Goal: Task Accomplishment & Management: Manage account settings

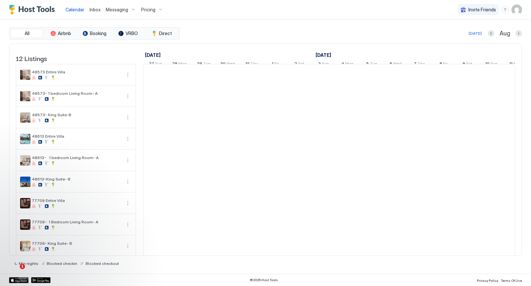
scroll to position [0, 361]
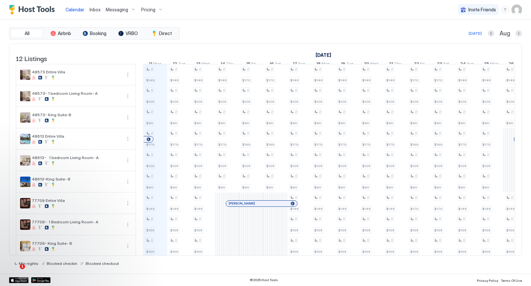
click at [516, 10] on img "User profile" at bounding box center [517, 10] width 10 height 10
click at [447, 36] on div "Settings" at bounding box center [454, 36] width 25 height 6
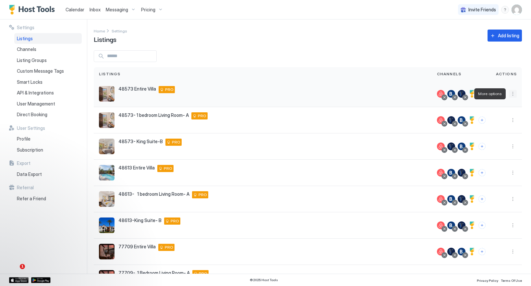
click at [513, 94] on button "More options" at bounding box center [513, 94] width 8 height 8
click at [464, 123] on div "Edit Listing" at bounding box center [475, 124] width 82 height 10
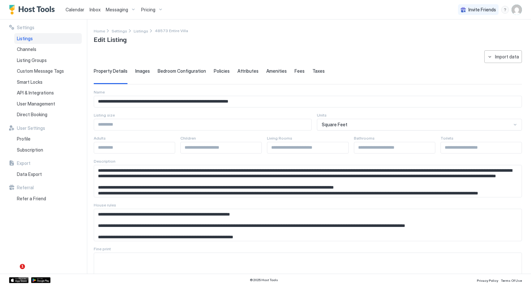
click at [313, 73] on span "Taxes" at bounding box center [319, 71] width 12 height 6
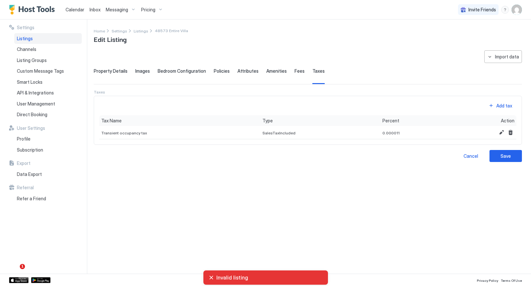
click at [34, 39] on div "Listings" at bounding box center [48, 38] width 68 height 11
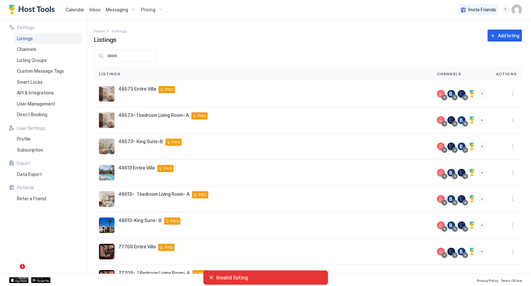
click at [210, 277] on div "Invalid listing" at bounding box center [266, 277] width 114 height 6
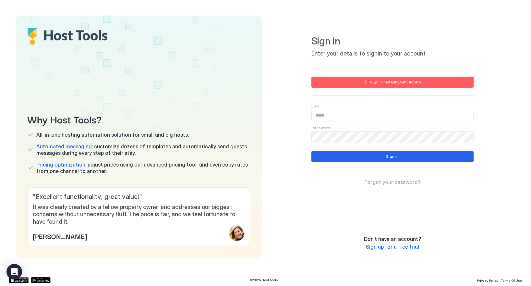
click at [339, 118] on input "Input Field" at bounding box center [393, 115] width 162 height 11
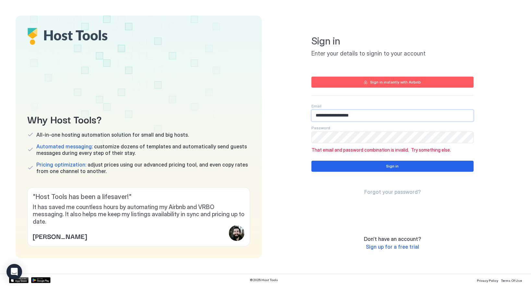
click at [345, 117] on input "**********" at bounding box center [393, 115] width 162 height 11
paste input "*"
type input "**********"
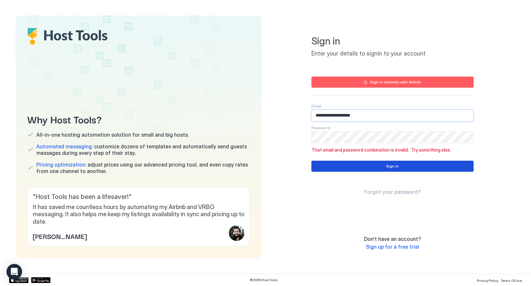
click at [353, 164] on button "Sign in" at bounding box center [393, 166] width 162 height 11
